Goal: Transaction & Acquisition: Purchase product/service

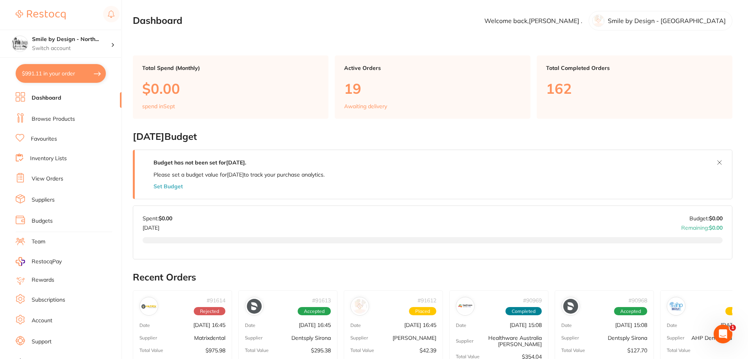
click at [58, 75] on button "$991.11 in your order" at bounding box center [61, 73] width 90 height 19
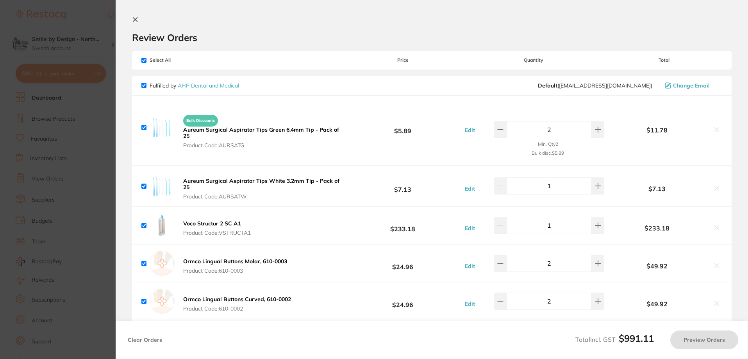
checkbox input "true"
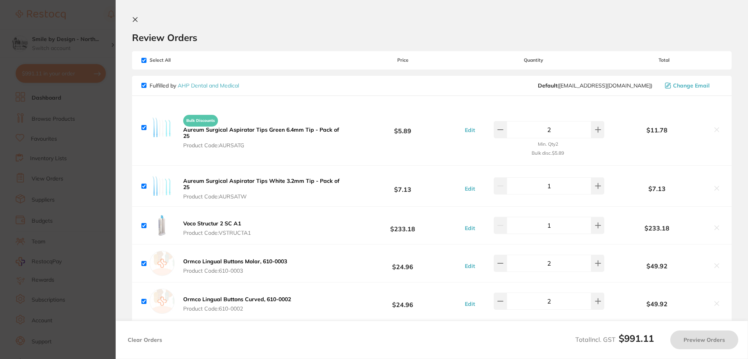
checkbox input "true"
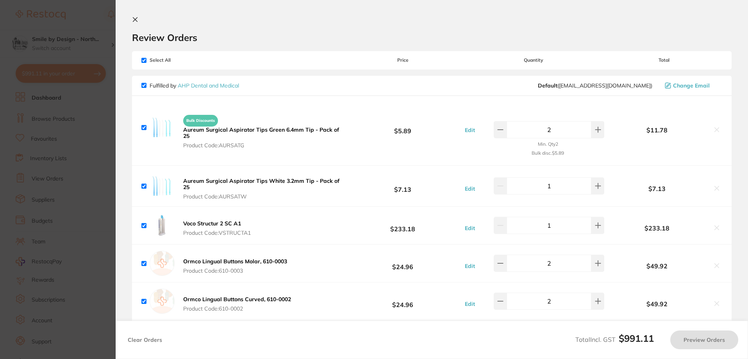
checkbox input "true"
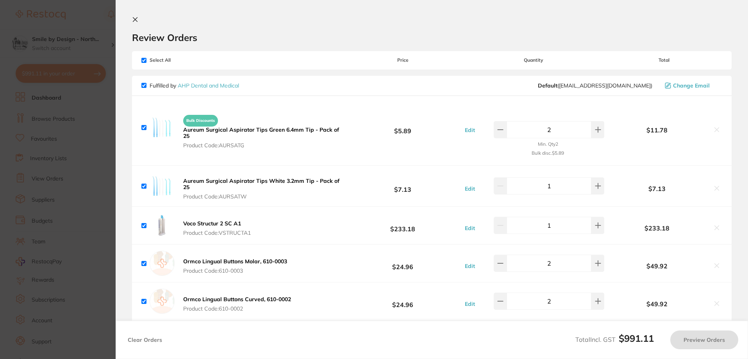
checkbox input "true"
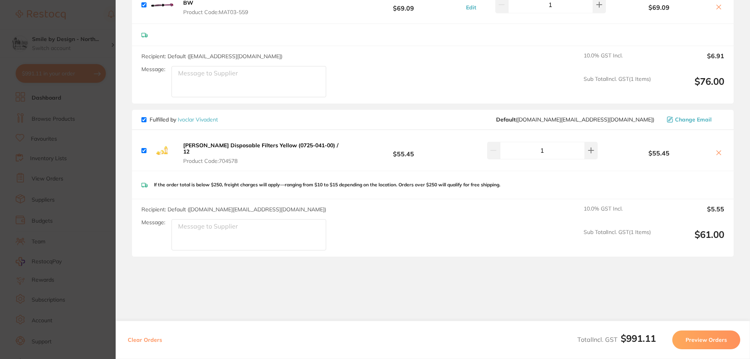
scroll to position [851, 0]
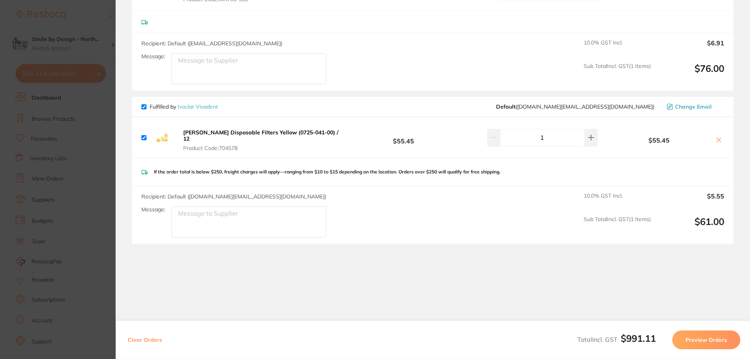
click at [102, 134] on section "Update RRP Set your pre negotiated price for this item. Item Agreed RRP (excl. …" at bounding box center [375, 179] width 750 height 359
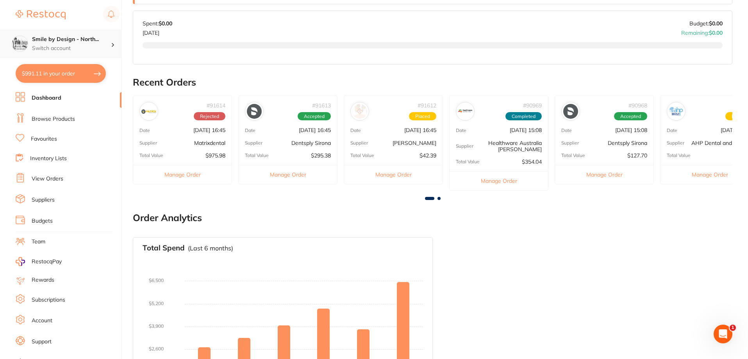
click at [94, 36] on h4 "Smile by Design - North..." at bounding box center [71, 40] width 79 height 8
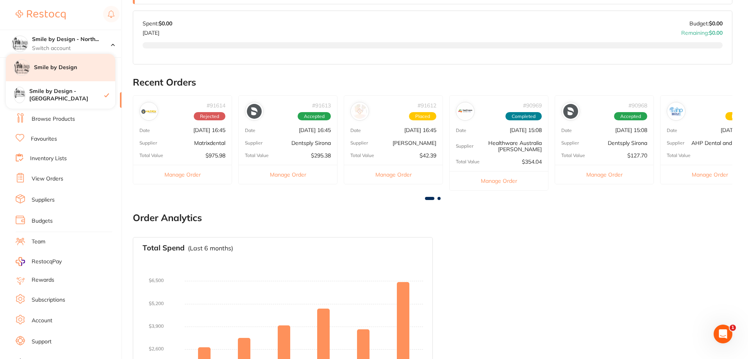
click at [56, 64] on h4 "Smile by Design" at bounding box center [74, 68] width 81 height 8
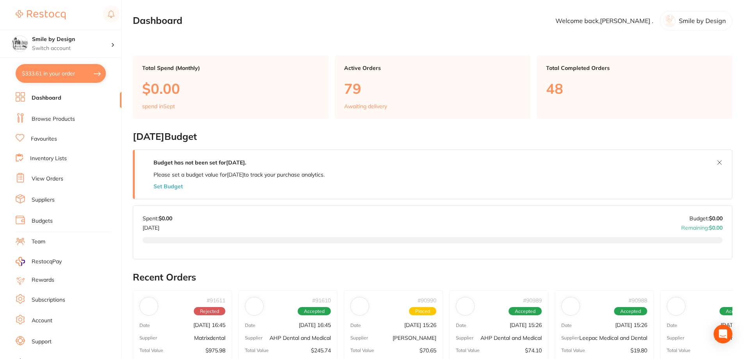
click at [63, 77] on button "$333.61 in your order" at bounding box center [61, 73] width 90 height 19
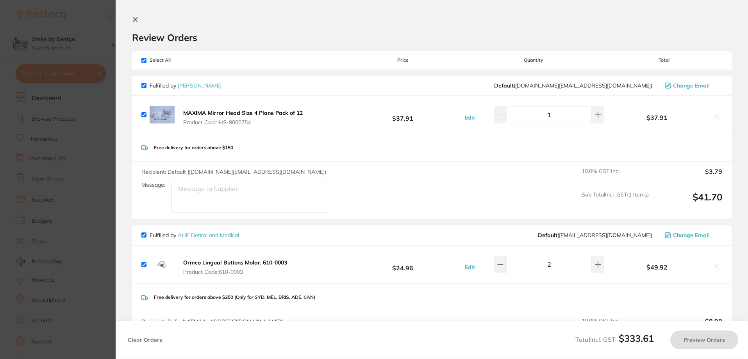
checkbox input "true"
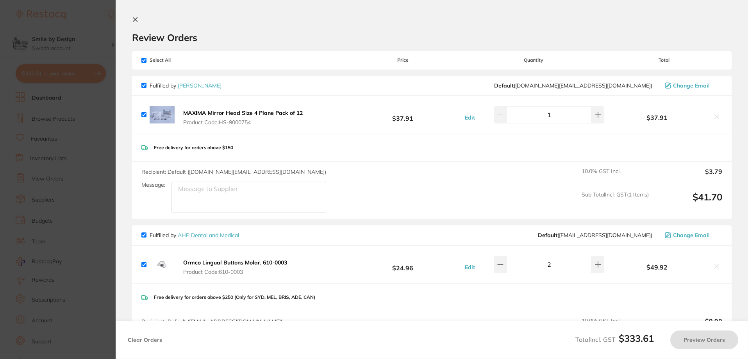
checkbox input "true"
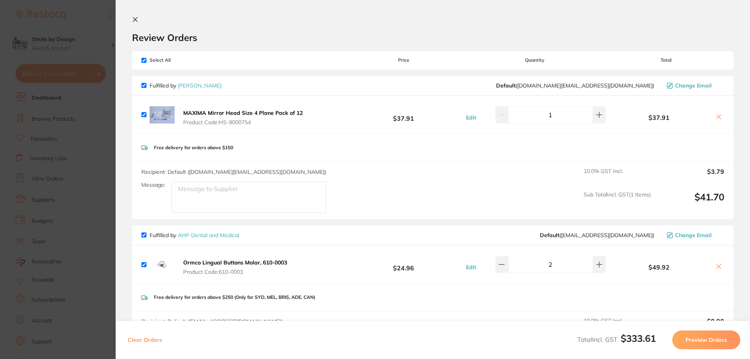
click at [718, 117] on icon at bounding box center [718, 117] width 6 height 6
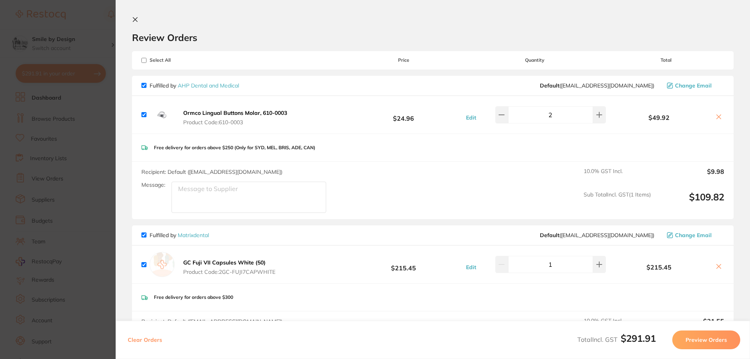
checkbox input "true"
click at [135, 19] on icon at bounding box center [135, 20] width 4 height 4
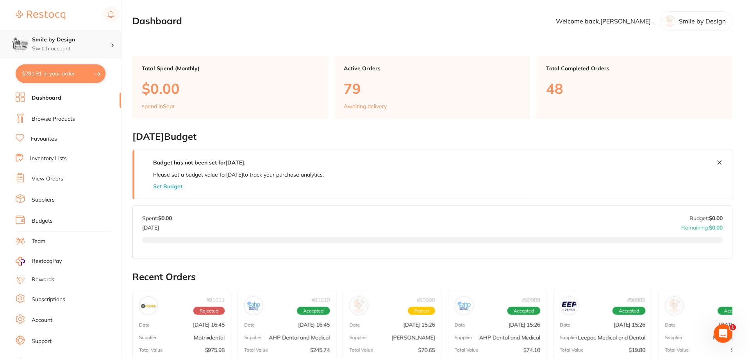
scroll to position [195, 0]
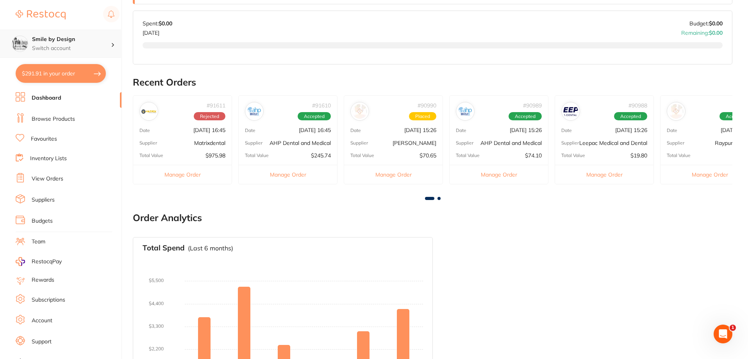
click at [54, 41] on h4 "Smile by Design" at bounding box center [71, 40] width 79 height 8
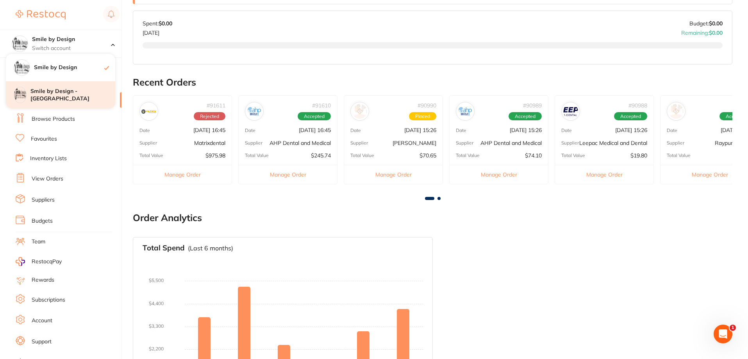
click at [73, 94] on h4 "Smile by Design - [GEOGRAPHIC_DATA]" at bounding box center [72, 94] width 85 height 15
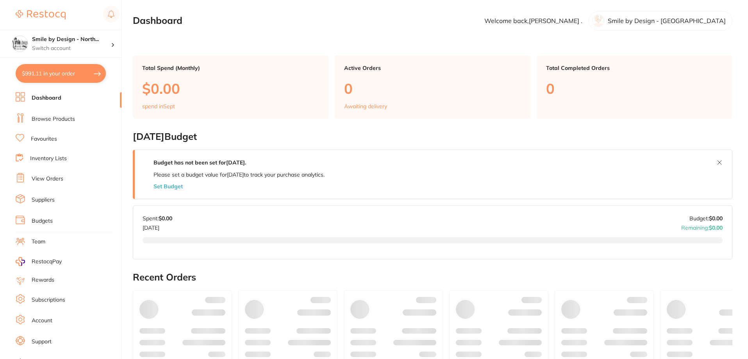
click at [50, 71] on button "$991.11 in your order" at bounding box center [61, 73] width 90 height 19
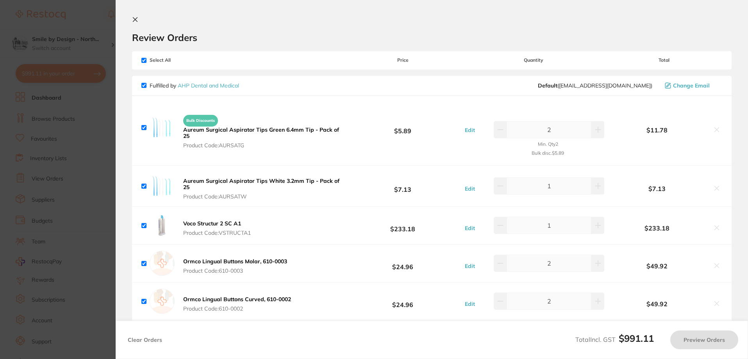
checkbox input "true"
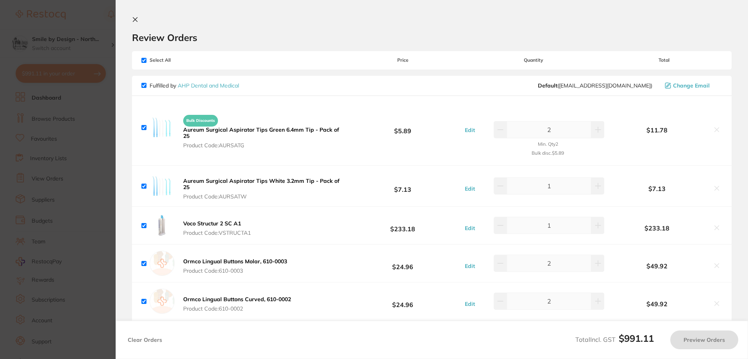
checkbox input "true"
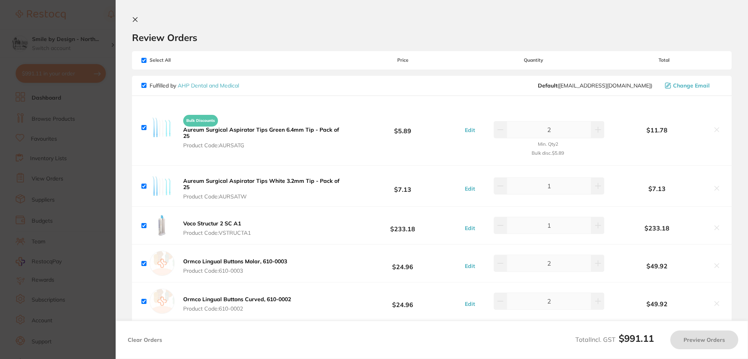
checkbox input "true"
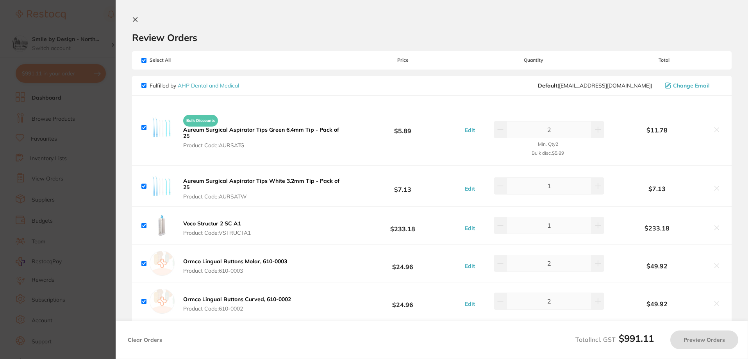
checkbox input "true"
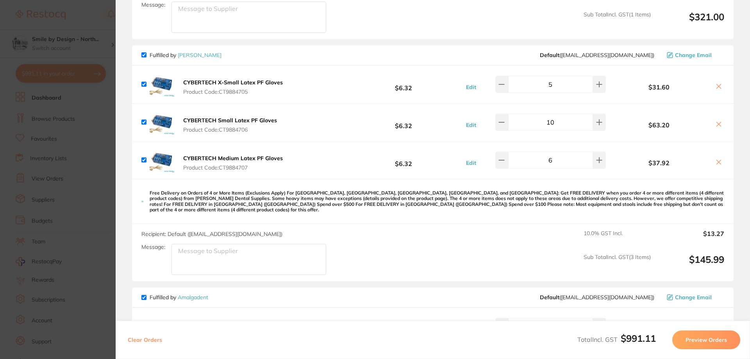
scroll to position [508, 0]
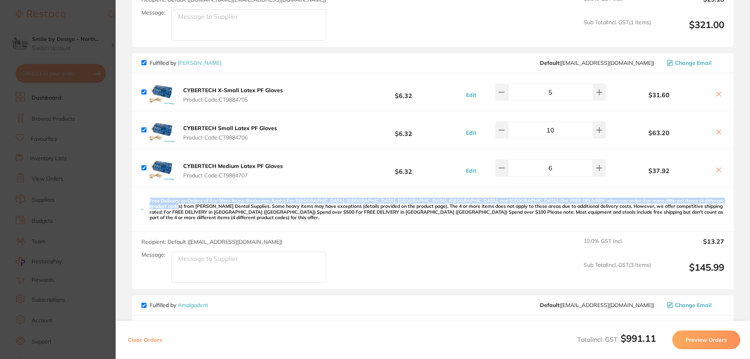
drag, startPoint x: 745, startPoint y: 191, endPoint x: 745, endPoint y: 180, distance: 11.3
click at [745, 180] on section "Review Orders Your orders are being processed and we will notify you once we ha…" at bounding box center [433, 179] width 634 height 359
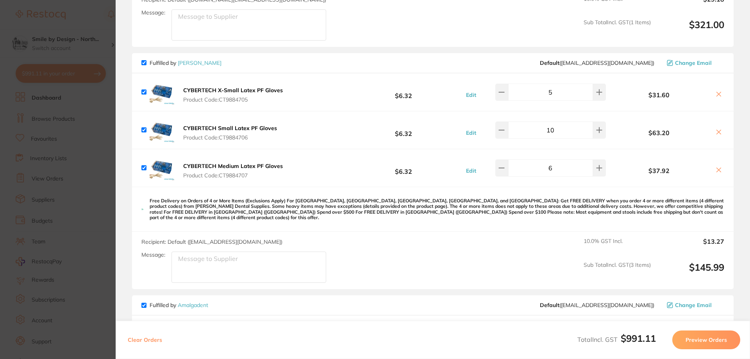
click at [745, 165] on section "Review Orders Your orders are being processed and we will notify you once we ha…" at bounding box center [433, 179] width 634 height 359
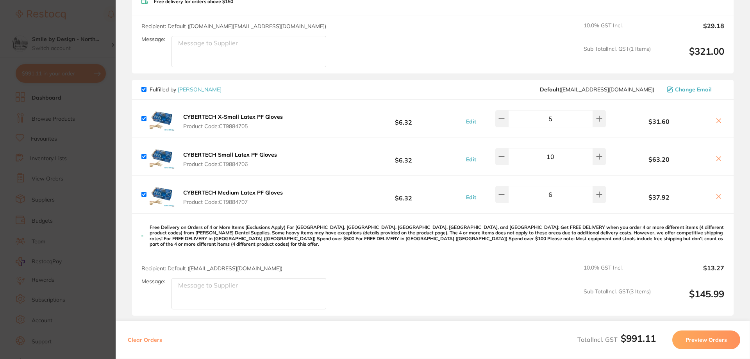
scroll to position [445, 0]
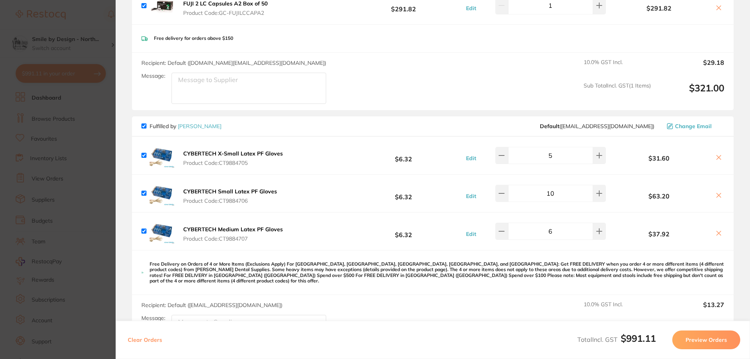
click at [718, 158] on icon at bounding box center [718, 157] width 6 height 6
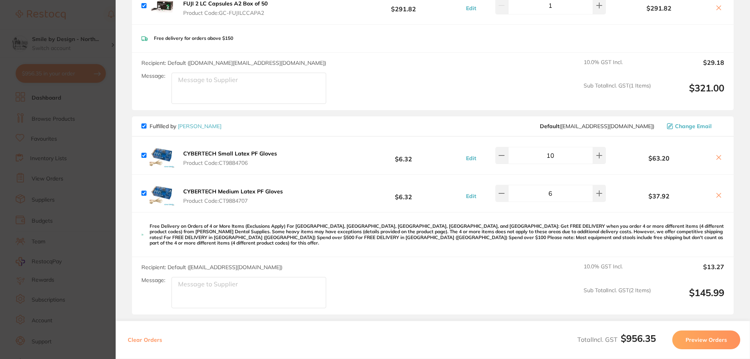
click at [718, 158] on icon at bounding box center [718, 157] width 6 height 6
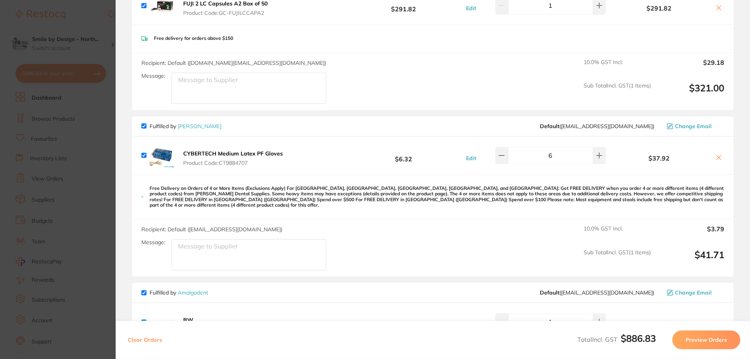
click at [718, 158] on icon at bounding box center [718, 157] width 6 height 6
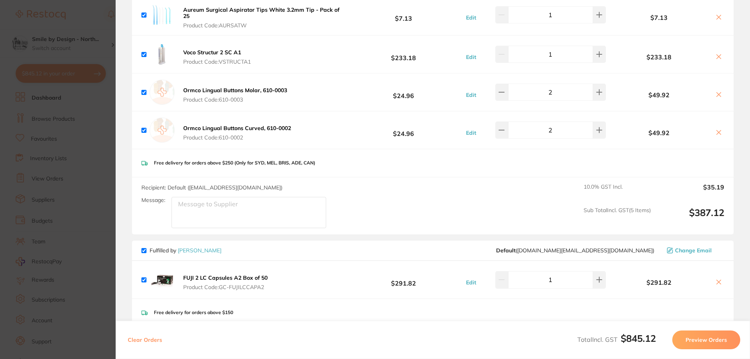
scroll to position [132, 0]
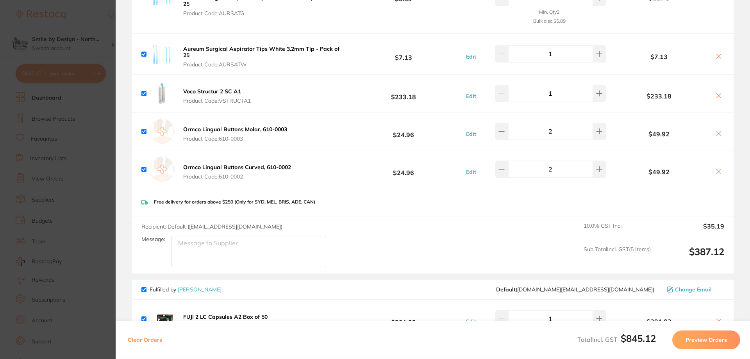
click at [715, 96] on icon at bounding box center [718, 96] width 6 height 6
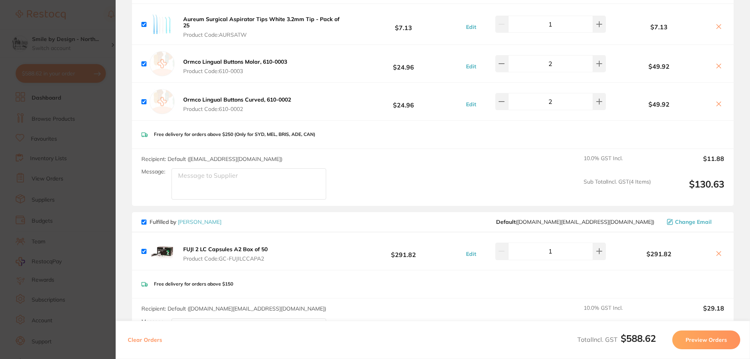
scroll to position [186, 0]
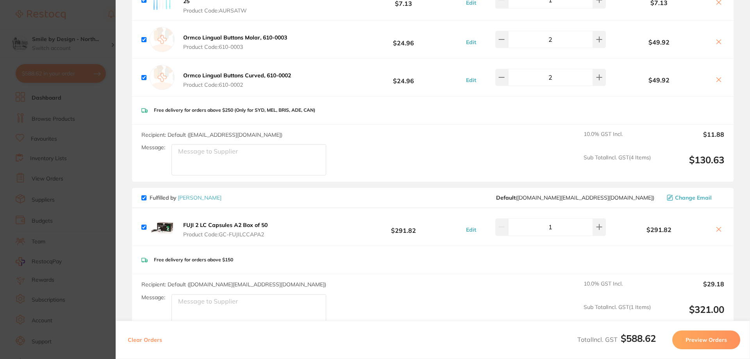
click at [716, 230] on icon at bounding box center [718, 229] width 6 height 6
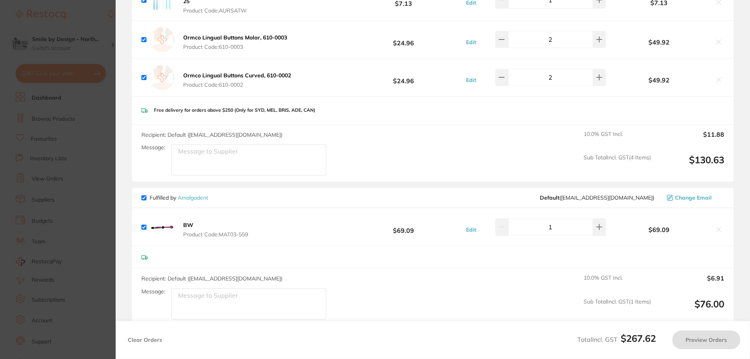
checkbox input "true"
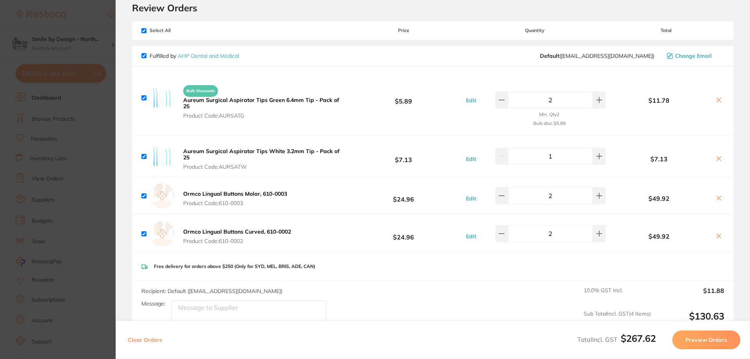
scroll to position [0, 0]
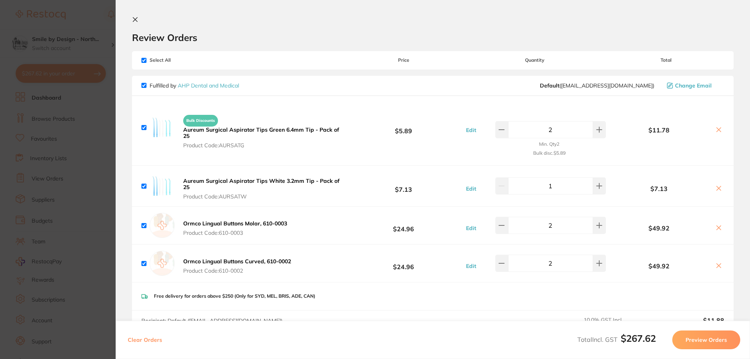
click at [35, 34] on section "Update RRP Set your pre negotiated price for this item. Item Agreed RRP (excl. …" at bounding box center [375, 179] width 750 height 359
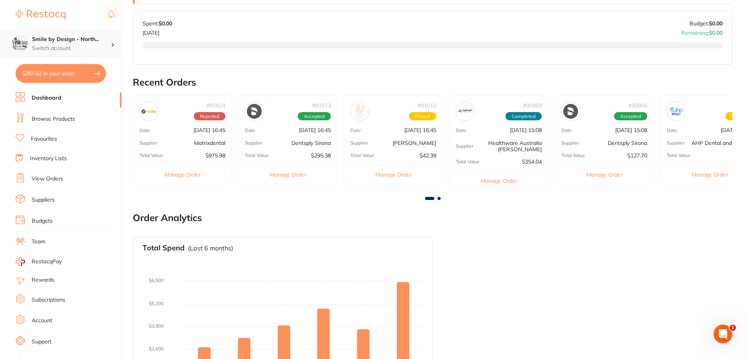
click at [69, 40] on h4 "Smile by Design - North..." at bounding box center [71, 40] width 79 height 8
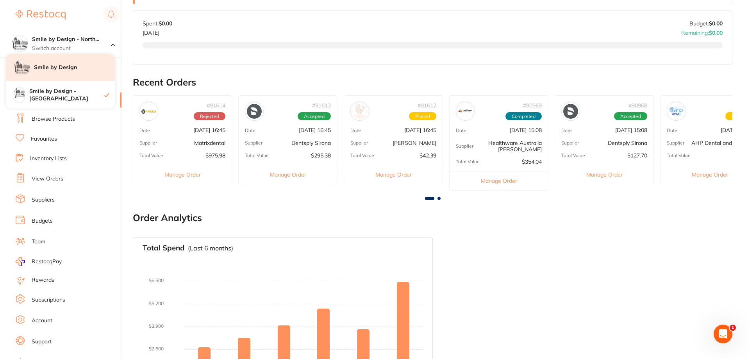
drag, startPoint x: 77, startPoint y: 66, endPoint x: 82, endPoint y: 69, distance: 6.3
click at [77, 66] on h4 "Smile by Design" at bounding box center [74, 68] width 81 height 8
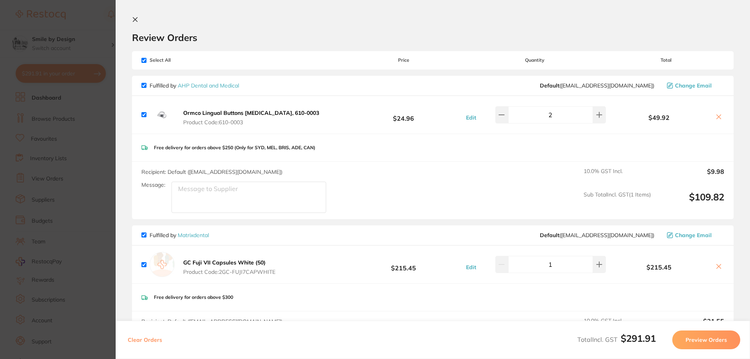
click at [134, 19] on icon at bounding box center [135, 19] width 6 height 6
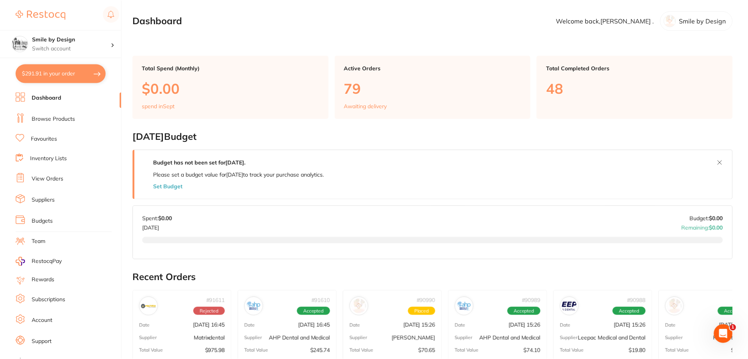
scroll to position [195, 0]
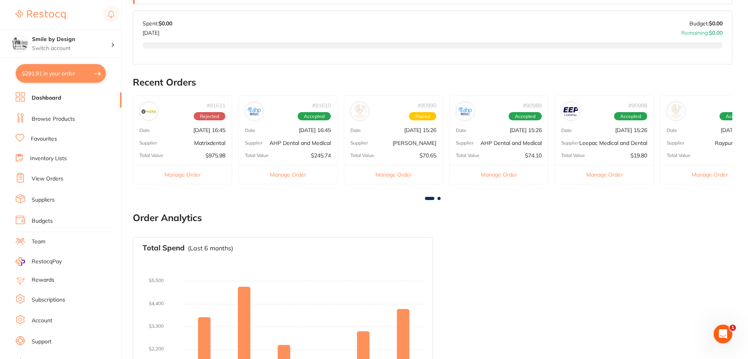
click at [44, 69] on button "$291.91 in your order" at bounding box center [61, 73] width 90 height 19
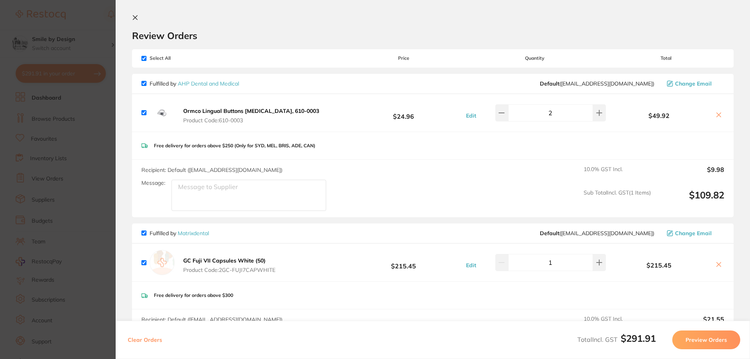
scroll to position [0, 0]
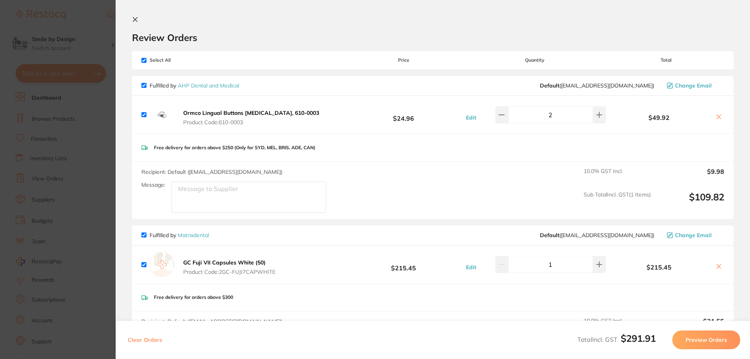
drag, startPoint x: 289, startPoint y: 114, endPoint x: 203, endPoint y: 115, distance: 86.3
click at [203, 115] on button "Ormco Lingual Buttons Molar, 610-0003 Product Code: 610-0003" at bounding box center [251, 117] width 141 height 16
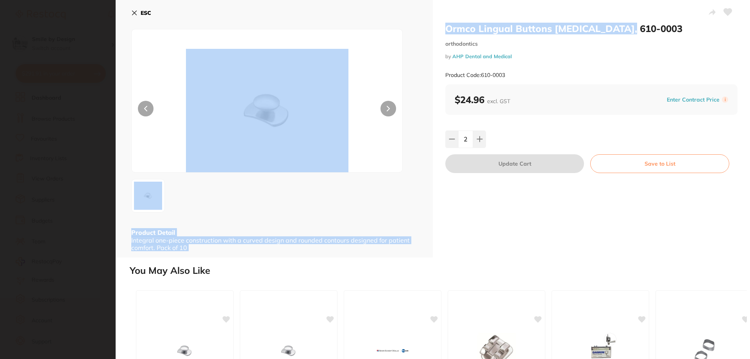
drag, startPoint x: 601, startPoint y: 32, endPoint x: 422, endPoint y: 33, distance: 178.4
click at [422, 33] on div "Ormco Lingual Buttons Molar, 610-0003 orthodontics by AHP Dental and Medical Pr…" at bounding box center [433, 128] width 634 height 257
click at [590, 32] on h2 "Ormco Lingual Buttons Molar, 610-0003" at bounding box center [591, 29] width 292 height 12
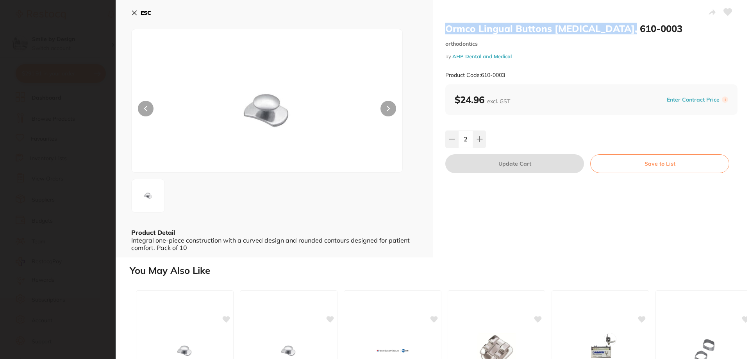
drag, startPoint x: 628, startPoint y: 27, endPoint x: 446, endPoint y: 31, distance: 182.3
click at [446, 31] on h2 "Ormco Lingual Buttons Molar, 610-0003" at bounding box center [591, 29] width 292 height 12
copy h2 "Ormco Lingual Buttons Molar, 610-0003"
click at [570, 67] on div "Product Code: 610-0003" at bounding box center [591, 75] width 292 height 19
click at [134, 13] on icon at bounding box center [134, 13] width 4 height 4
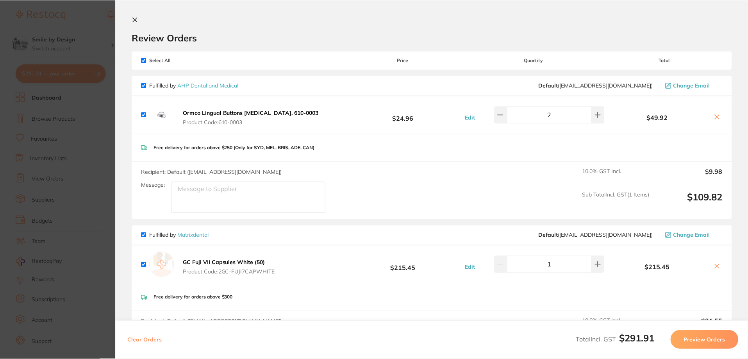
scroll to position [195, 0]
click at [132, 21] on icon at bounding box center [135, 19] width 6 height 6
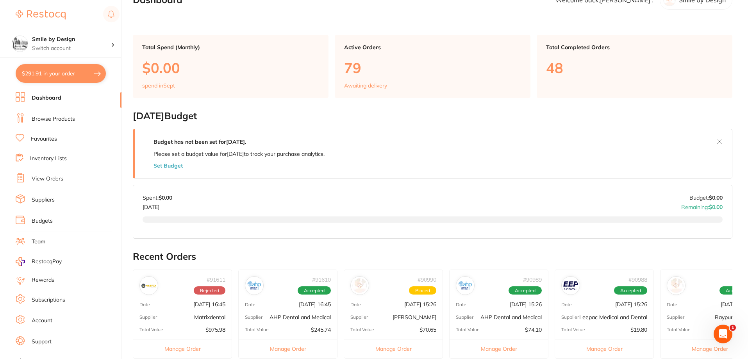
scroll to position [0, 0]
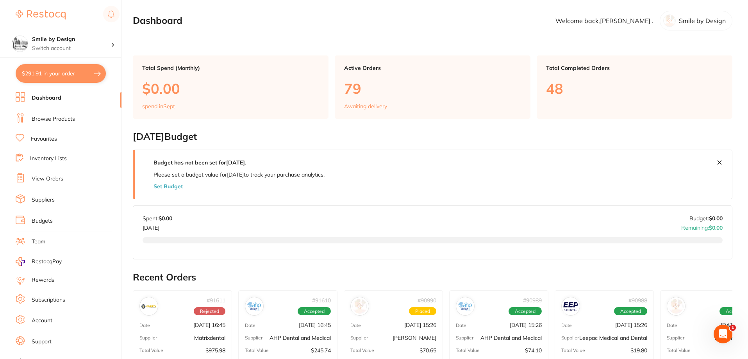
click at [45, 119] on link "Browse Products" at bounding box center [53, 119] width 43 height 8
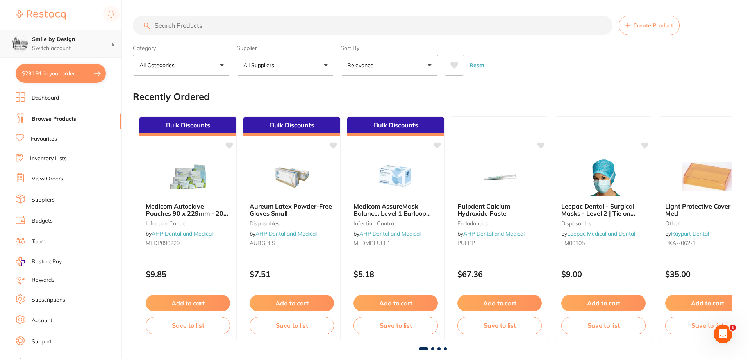
click at [65, 45] on p "Switch account" at bounding box center [71, 49] width 79 height 8
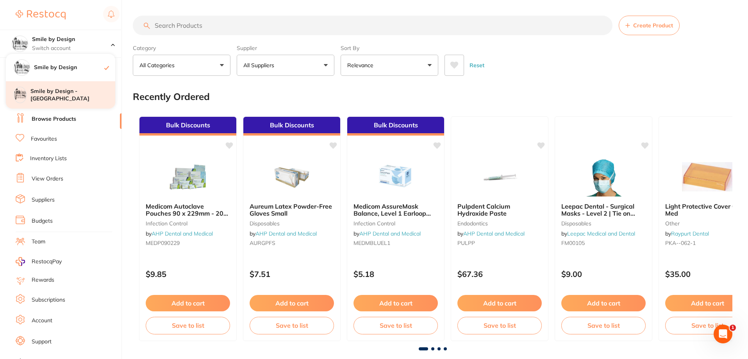
click at [80, 98] on h4 "Smile by Design - [GEOGRAPHIC_DATA]" at bounding box center [72, 94] width 85 height 15
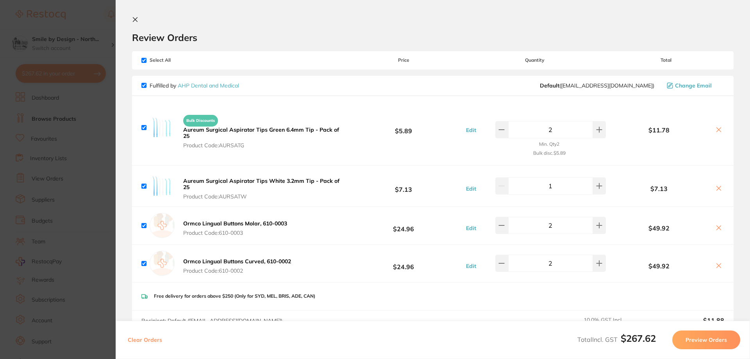
click at [136, 18] on icon at bounding box center [135, 20] width 4 height 4
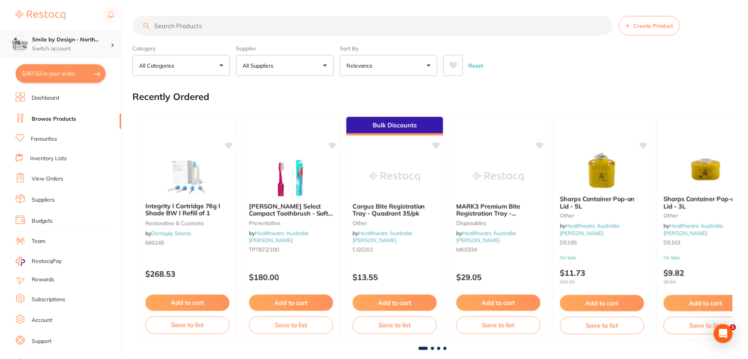
scroll to position [1, 0]
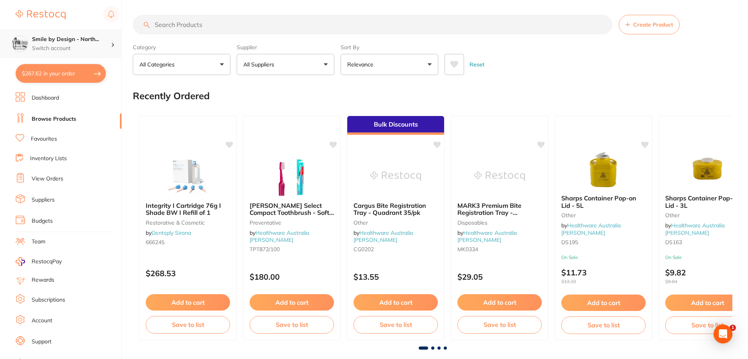
click at [91, 37] on h4 "Smile by Design - North..." at bounding box center [71, 40] width 79 height 8
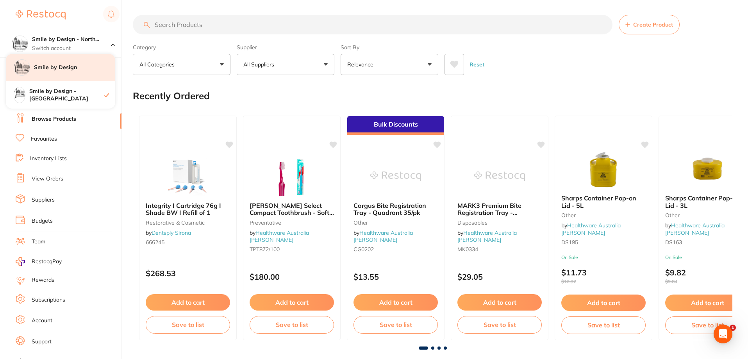
click at [79, 67] on h4 "Smile by Design" at bounding box center [74, 68] width 81 height 8
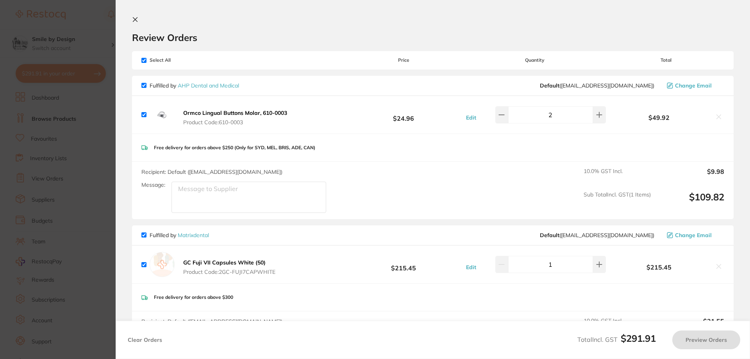
click at [135, 21] on icon at bounding box center [135, 19] width 6 height 6
click at [85, 78] on button "$291.91 in your order" at bounding box center [61, 73] width 90 height 19
click at [717, 120] on icon at bounding box center [718, 117] width 6 height 6
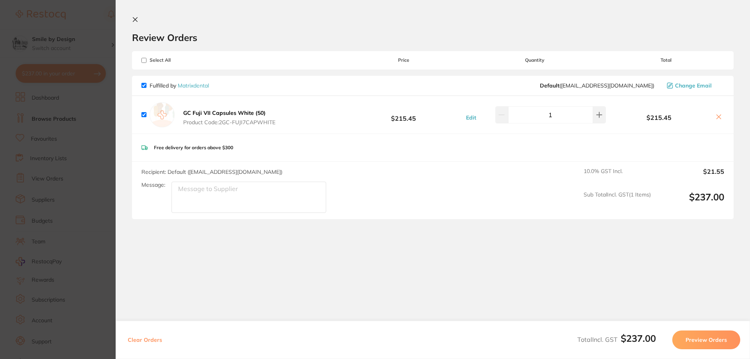
checkbox input "true"
click at [137, 21] on icon at bounding box center [135, 19] width 6 height 6
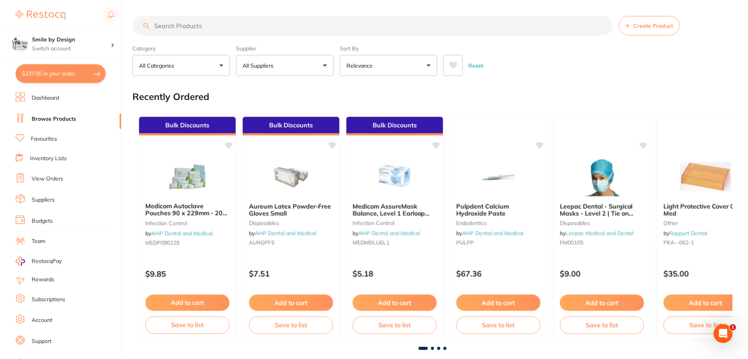
scroll to position [1, 0]
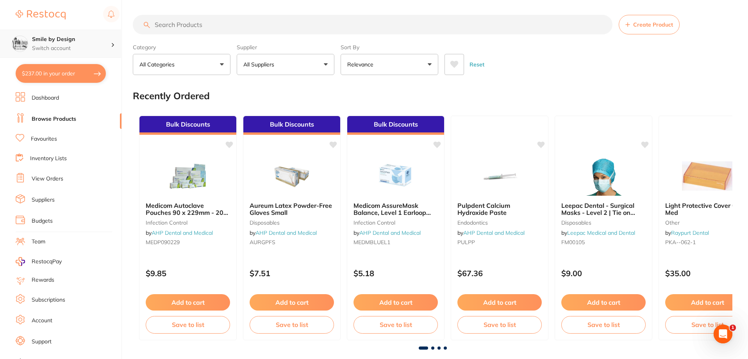
click at [53, 50] on p "Switch account" at bounding box center [71, 49] width 79 height 8
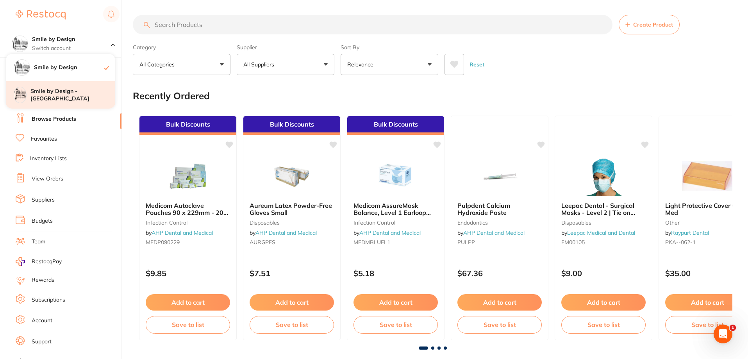
click at [69, 93] on h4 "Smile by Design - [GEOGRAPHIC_DATA]" at bounding box center [72, 94] width 85 height 15
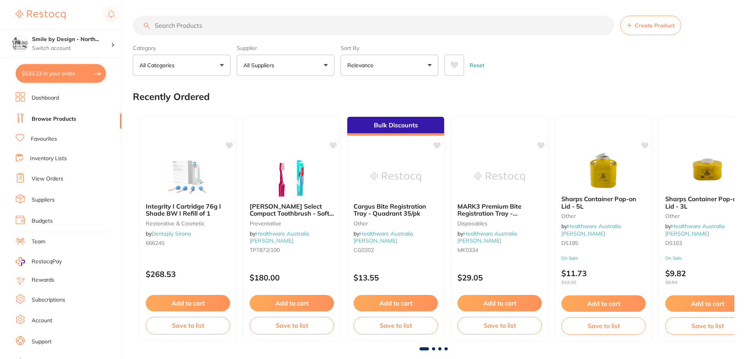
click at [73, 69] on button "$533.23 in your order" at bounding box center [61, 73] width 90 height 19
checkbox input "true"
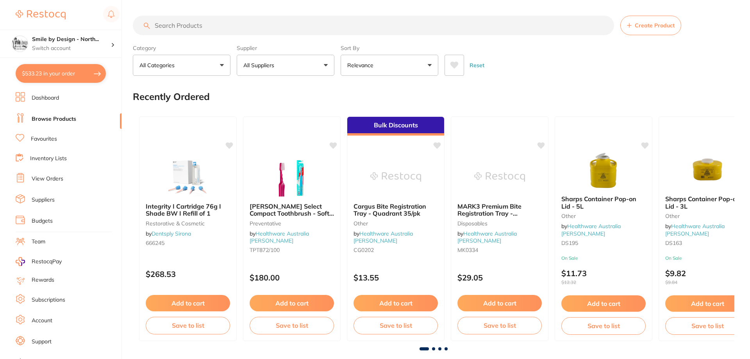
checkbox input "true"
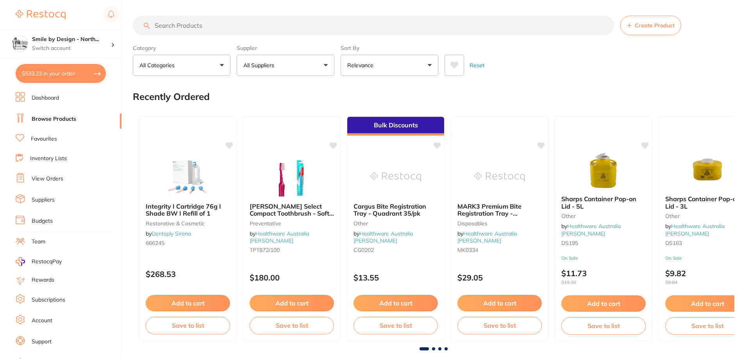
checkbox input "true"
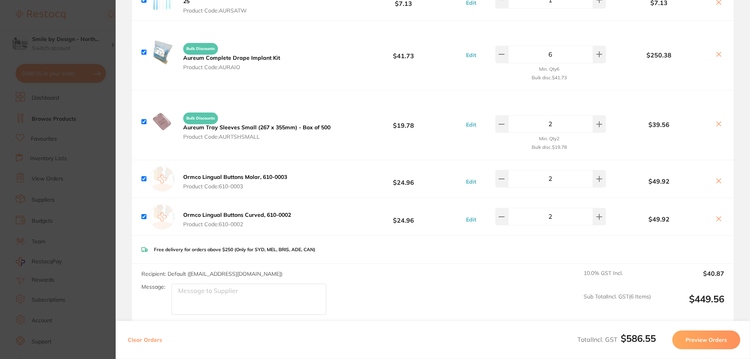
scroll to position [195, 0]
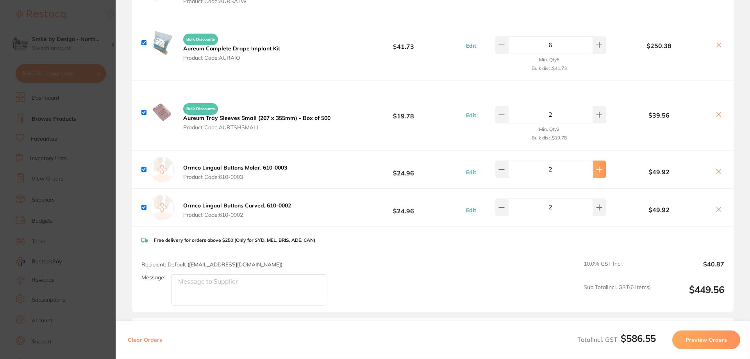
click at [596, 172] on icon at bounding box center [599, 169] width 6 height 6
type input "4"
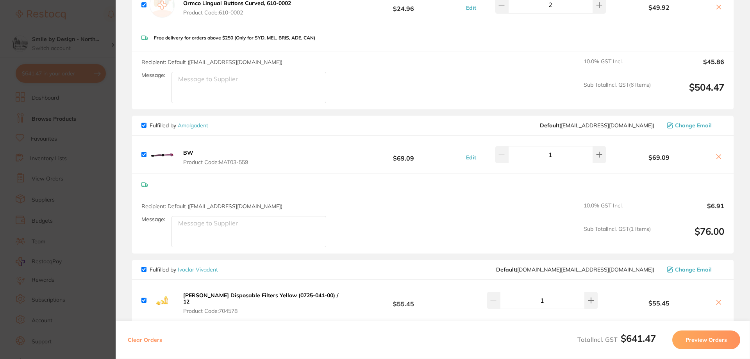
scroll to position [390, 0]
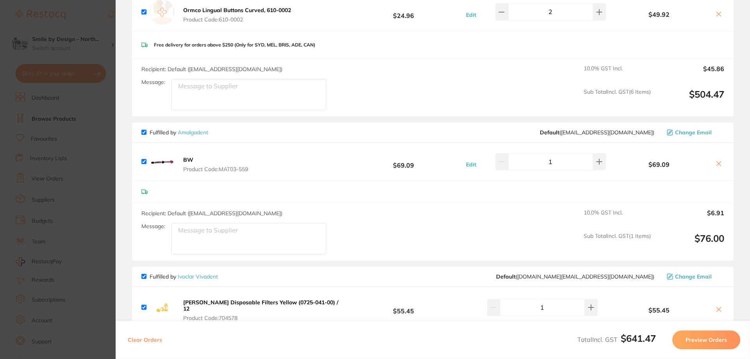
click at [142, 133] on input "checkbox" at bounding box center [143, 132] width 5 height 5
checkbox input "false"
click at [144, 275] on input "checkbox" at bounding box center [143, 276] width 5 height 5
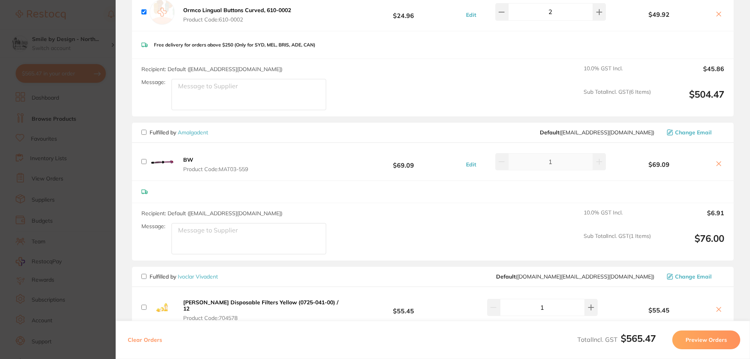
checkbox input "false"
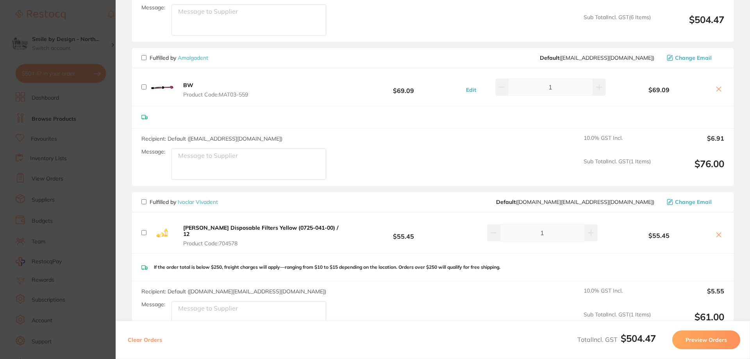
scroll to position [468, 0]
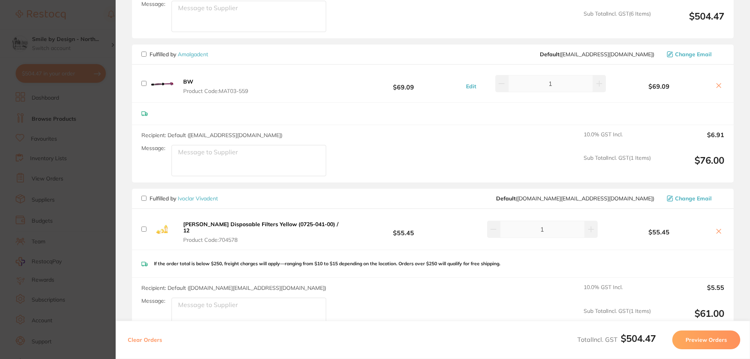
click at [704, 341] on button "Preview Orders" at bounding box center [706, 339] width 68 height 19
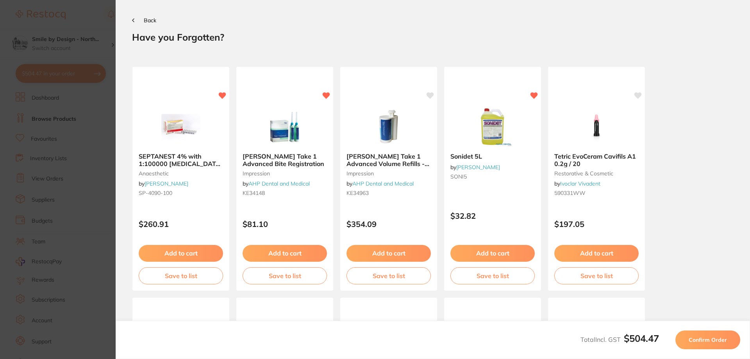
scroll to position [0, 0]
click at [707, 339] on span "Confirm Order" at bounding box center [707, 339] width 38 height 7
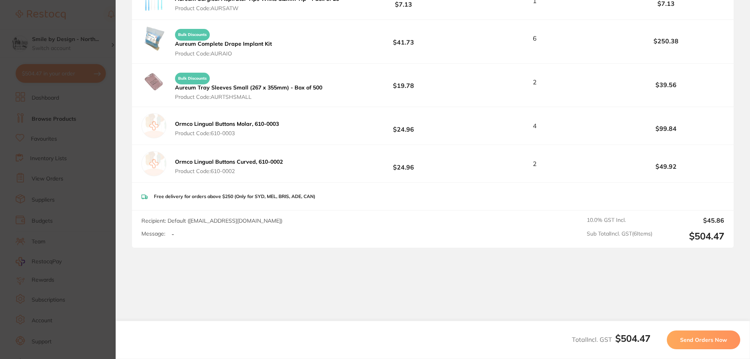
scroll to position [235, 0]
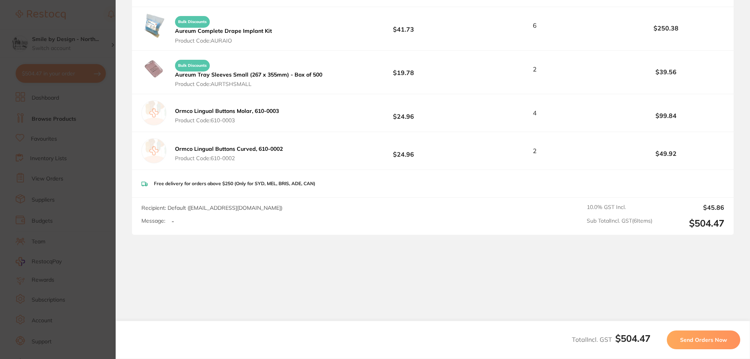
click at [702, 335] on button "Send Orders Now" at bounding box center [702, 339] width 73 height 19
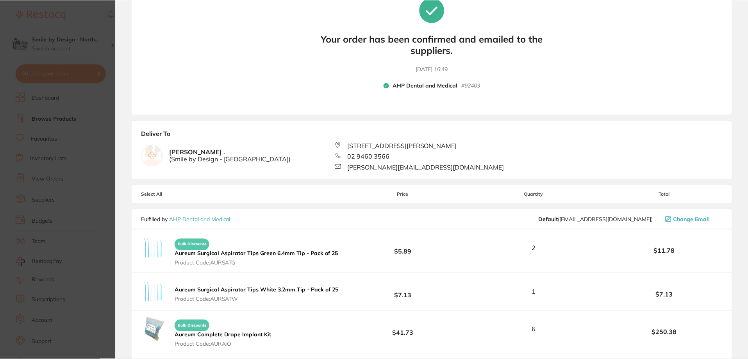
scroll to position [0, 0]
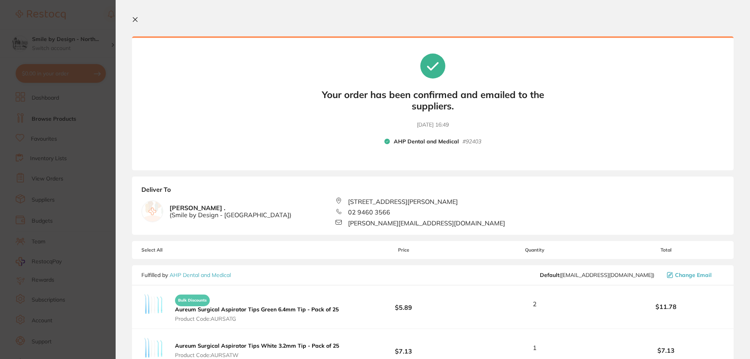
click at [135, 20] on icon at bounding box center [135, 20] width 4 height 4
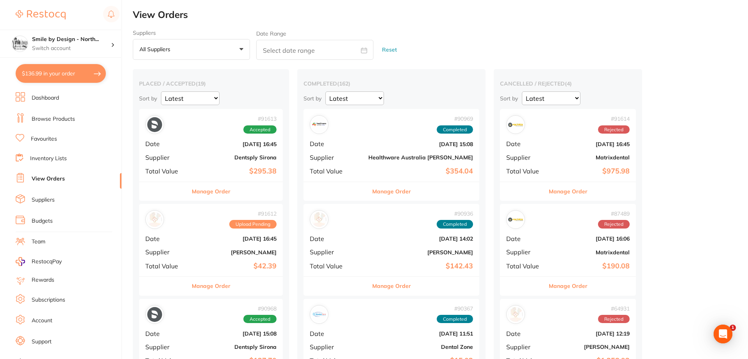
checkbox input "false"
